Goal: Entertainment & Leisure: Consume media (video, audio)

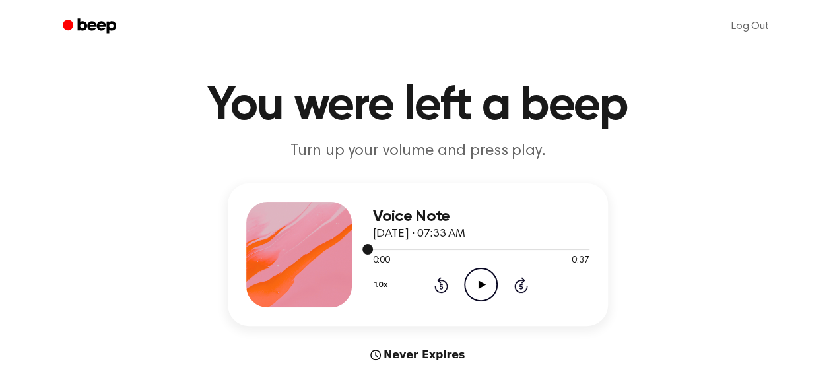
scroll to position [43, 0]
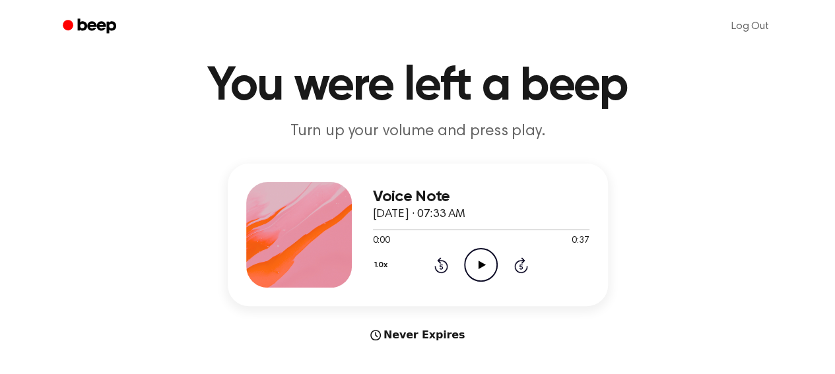
click at [480, 271] on icon "Play Audio" at bounding box center [481, 265] width 34 height 34
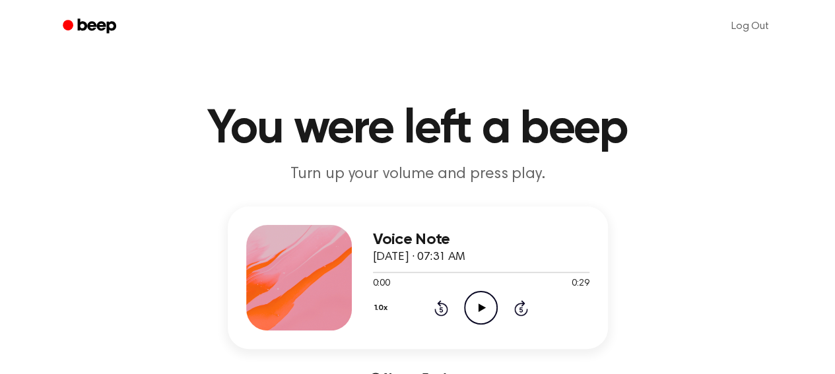
click at [487, 310] on icon "Play Audio" at bounding box center [481, 308] width 34 height 34
click at [483, 318] on icon "Play Audio" at bounding box center [481, 308] width 34 height 34
click at [486, 310] on icon "Play Audio" at bounding box center [481, 308] width 34 height 34
click at [486, 310] on icon "Pause Audio" at bounding box center [481, 308] width 34 height 34
